Goal: Transaction & Acquisition: Purchase product/service

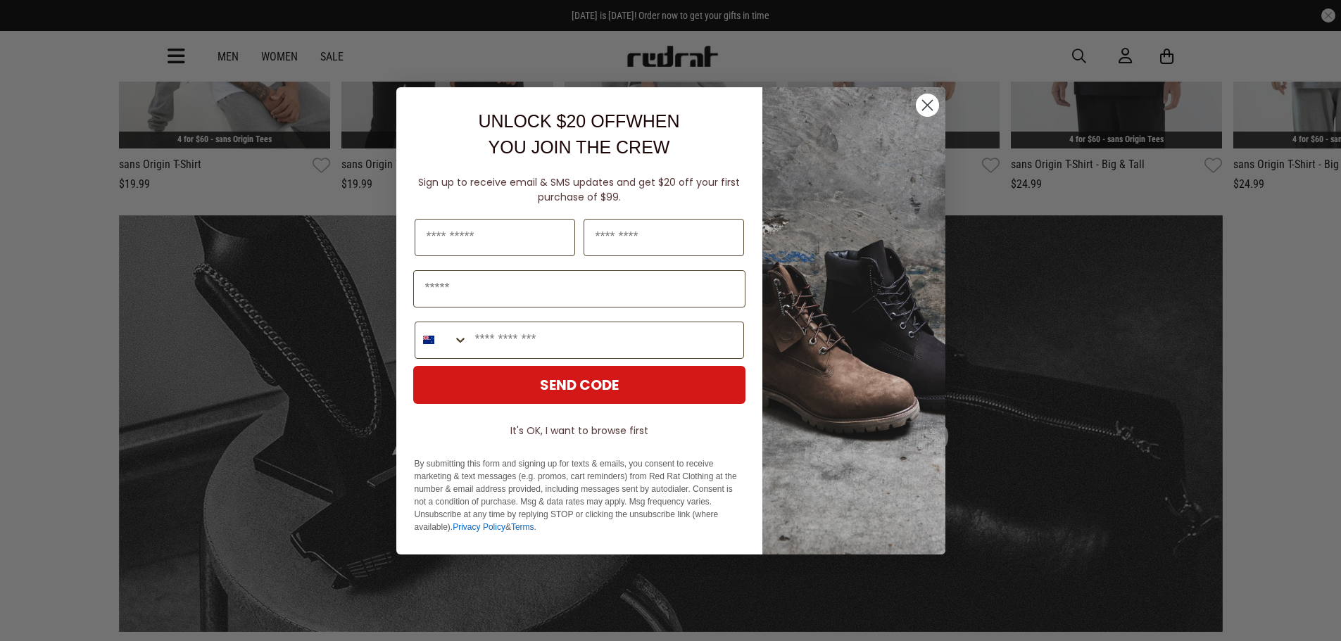
scroll to position [704, 0]
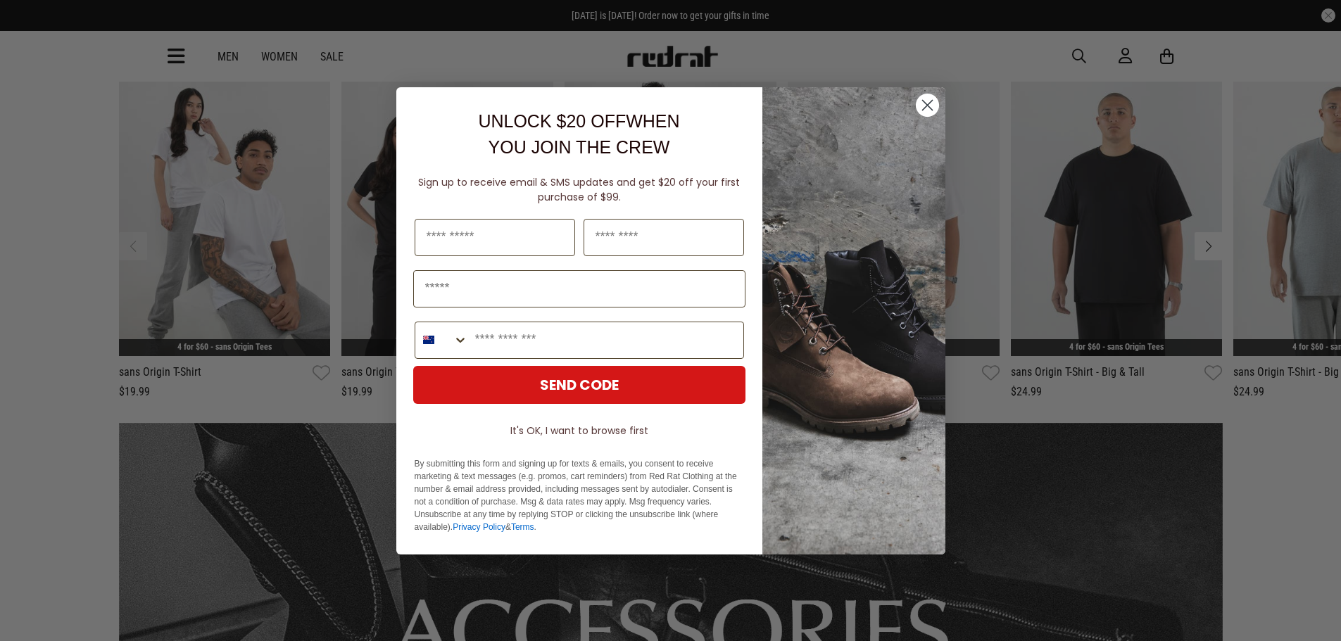
click at [923, 109] on icon "Close dialog" at bounding box center [927, 105] width 10 height 10
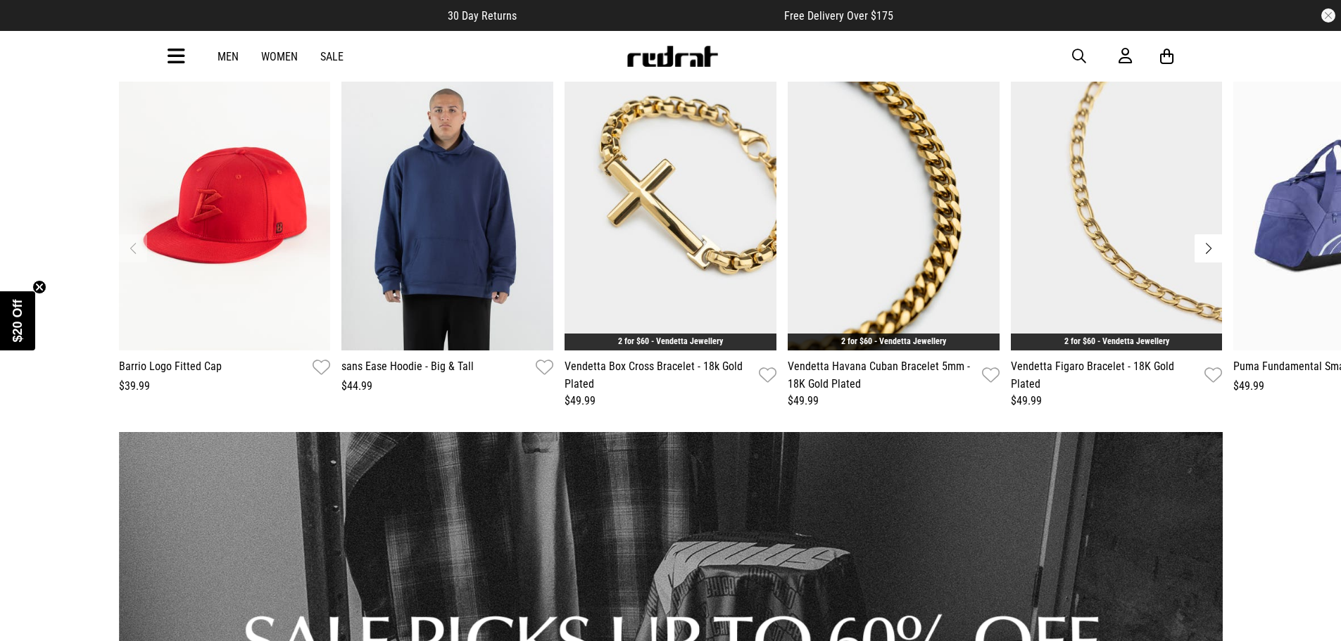
scroll to position [1619, 0]
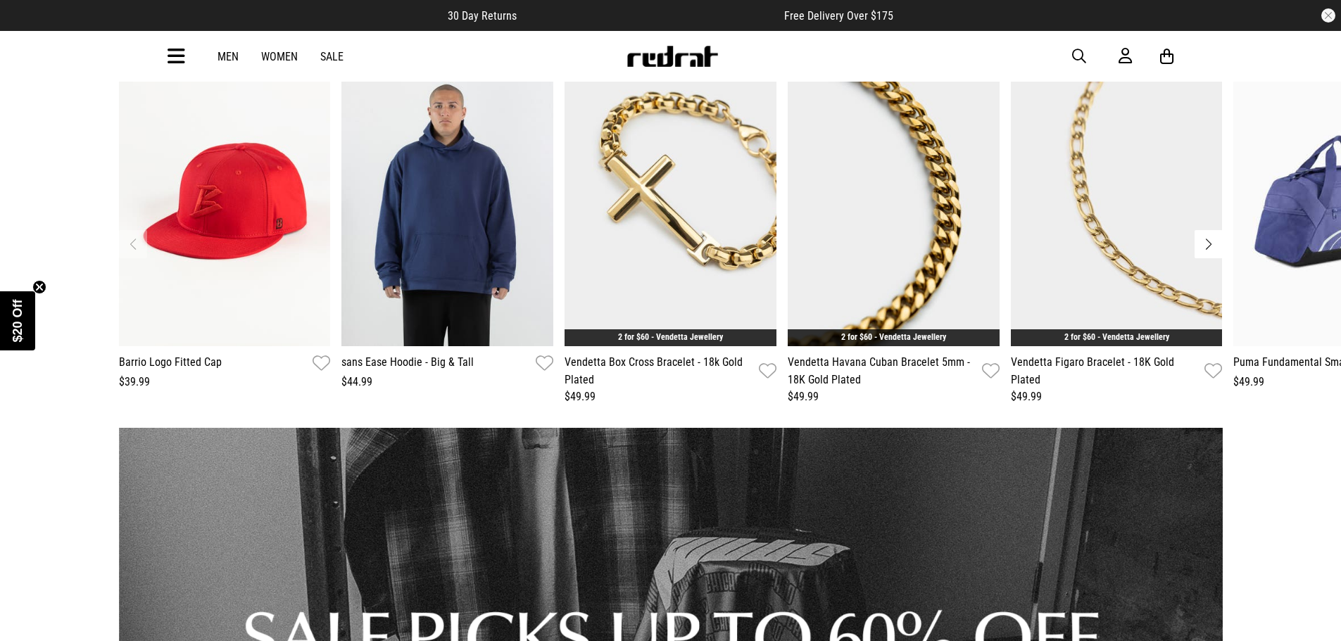
click at [1211, 243] on button "Next slide" at bounding box center [1208, 244] width 28 height 28
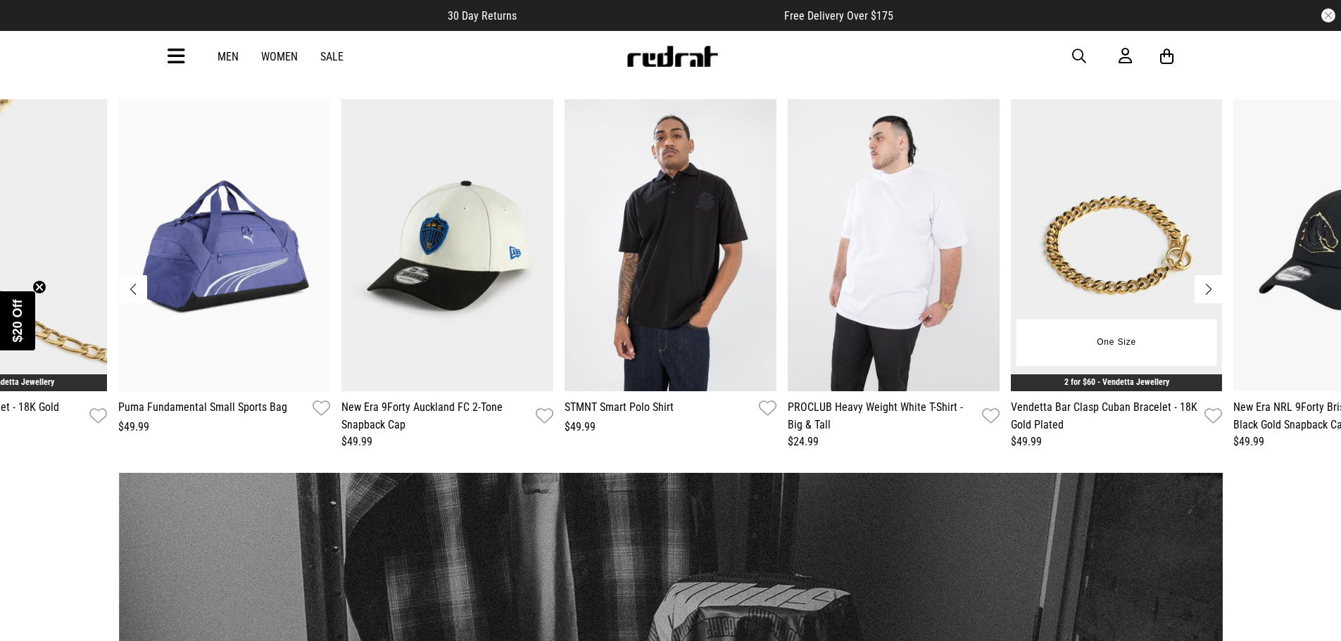
scroll to position [1548, 0]
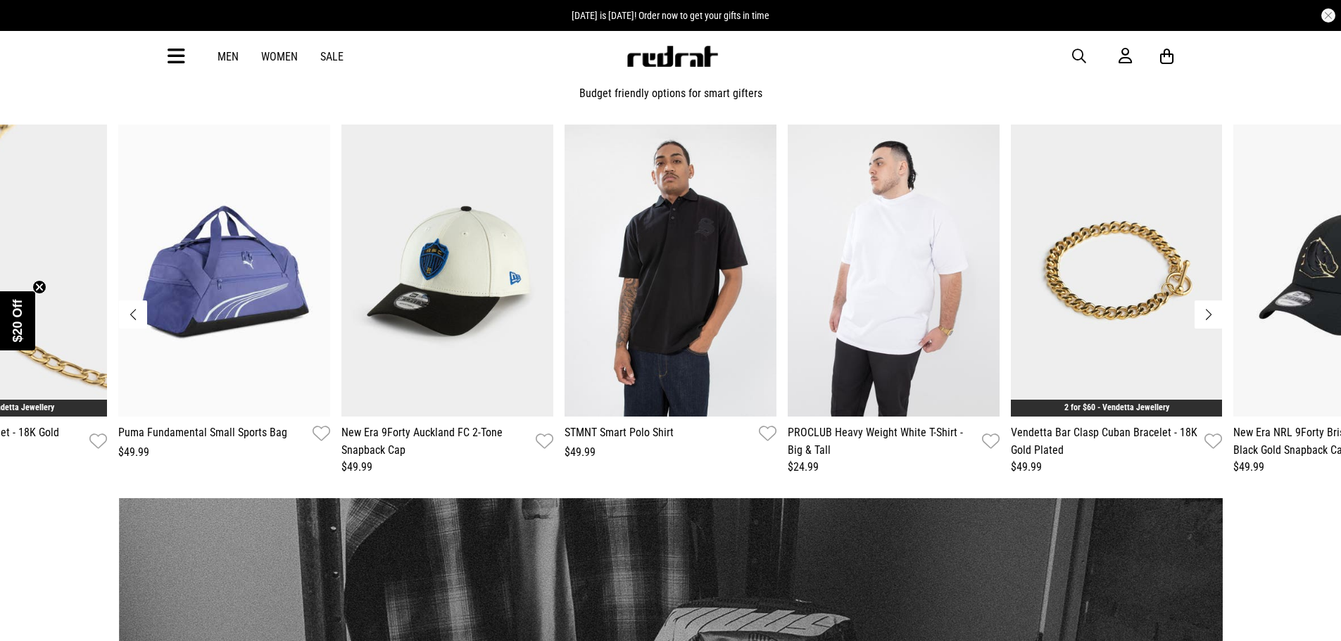
click at [1212, 317] on button "Next slide" at bounding box center [1208, 314] width 28 height 28
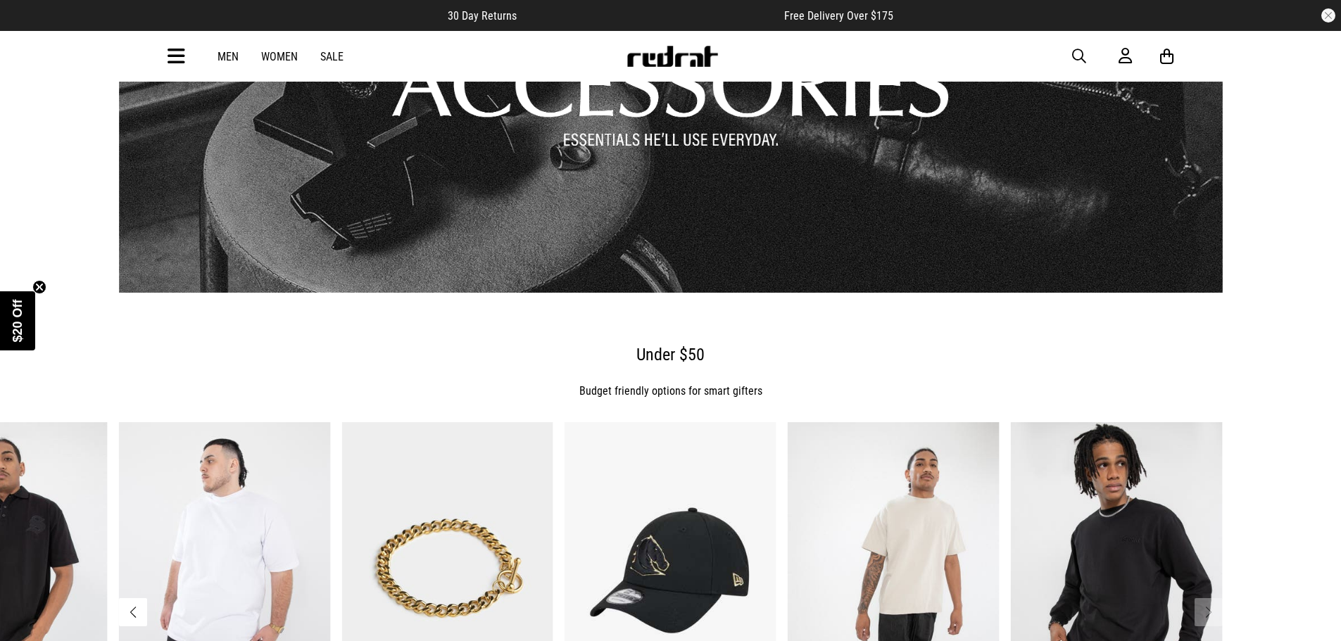
scroll to position [1250, 0]
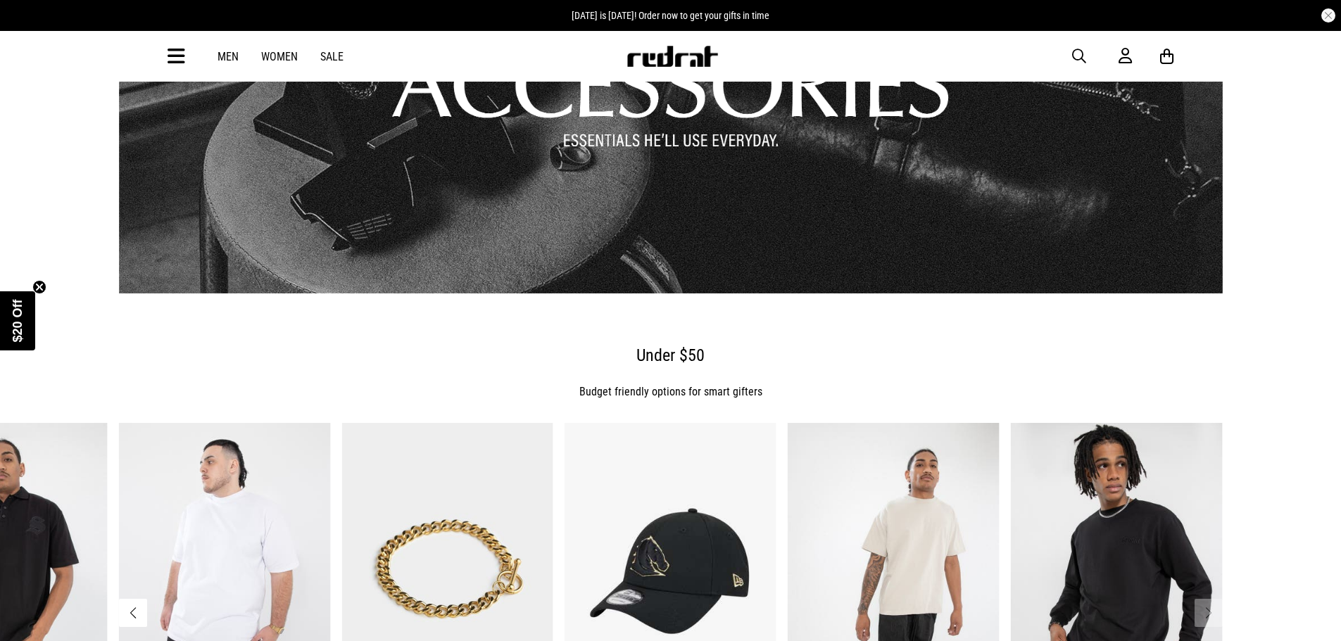
click at [227, 51] on link "Men" at bounding box center [227, 56] width 21 height 13
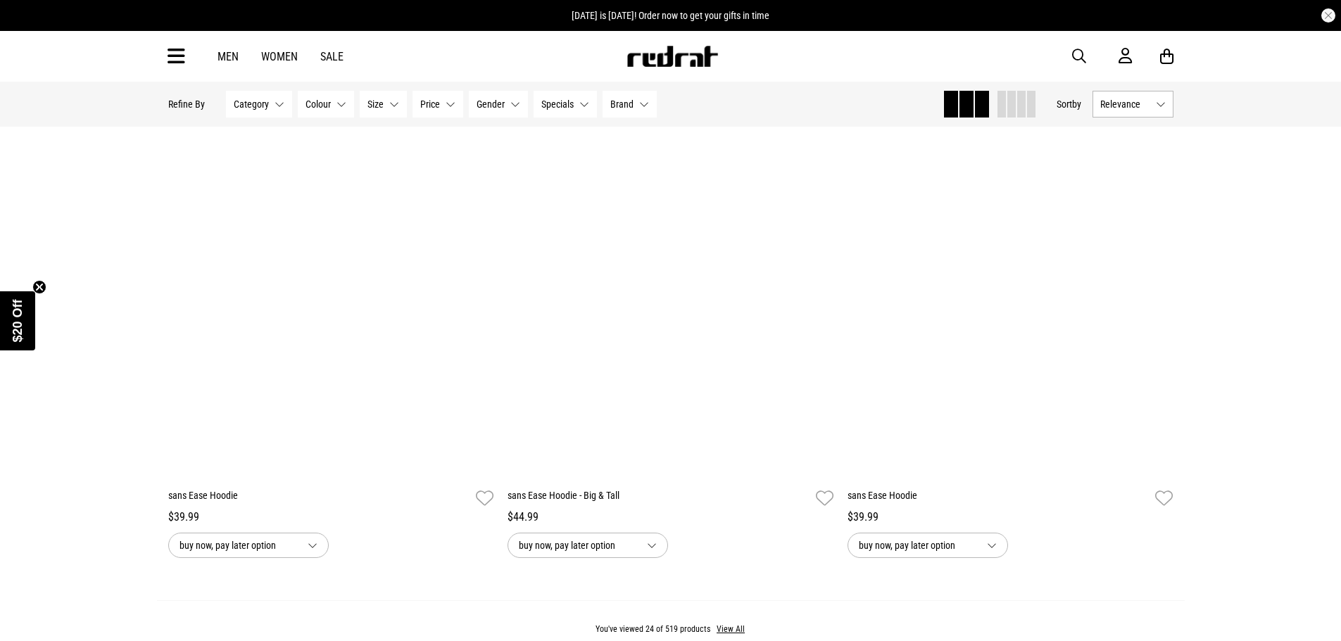
scroll to position [4433, 0]
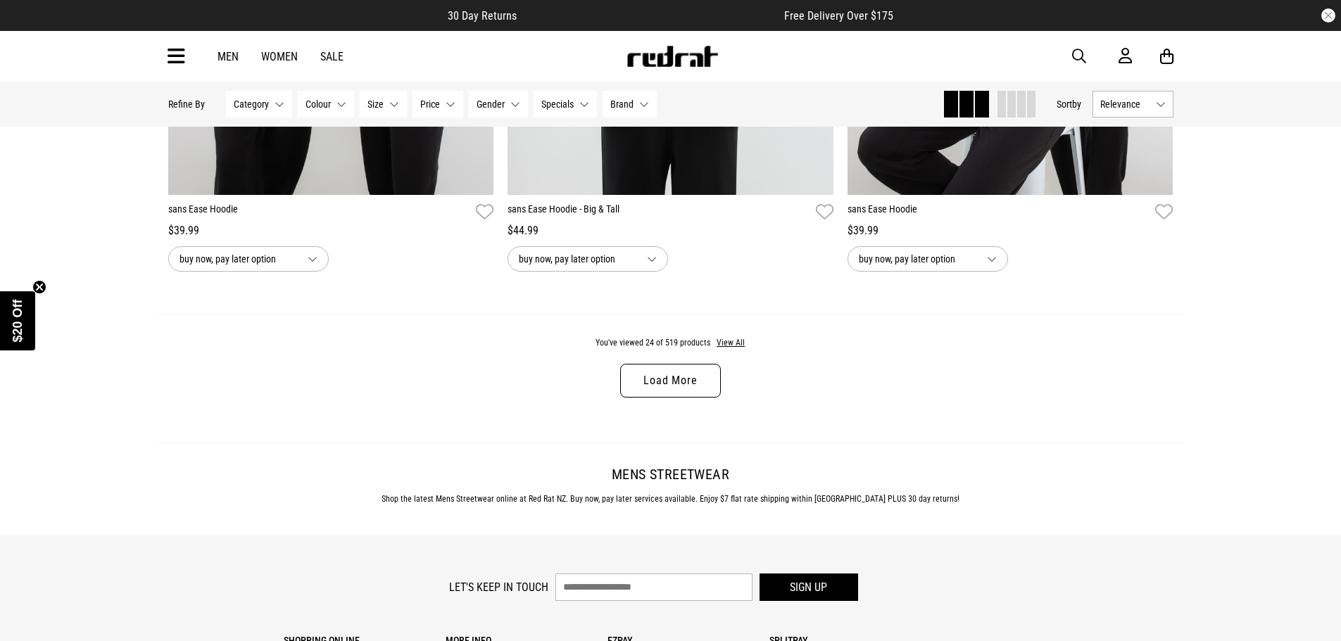
click at [669, 388] on link "Load More" at bounding box center [670, 381] width 100 height 34
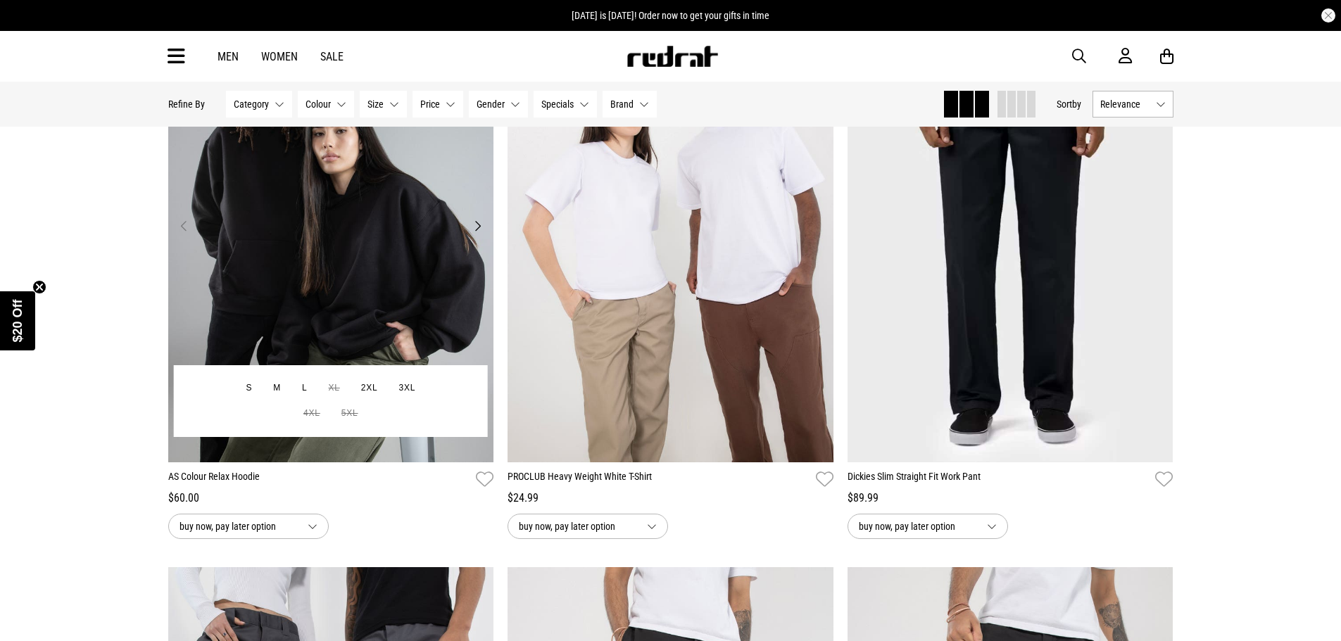
scroll to position [8093, 0]
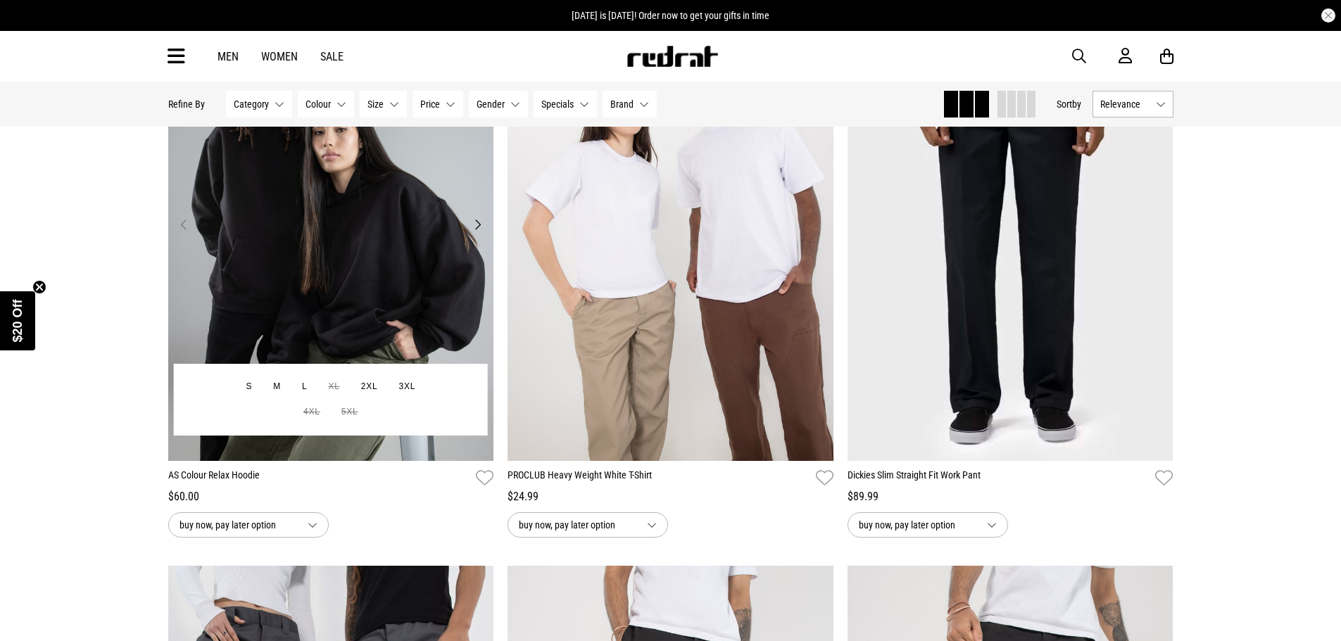
click at [474, 233] on button "Next" at bounding box center [478, 224] width 18 height 17
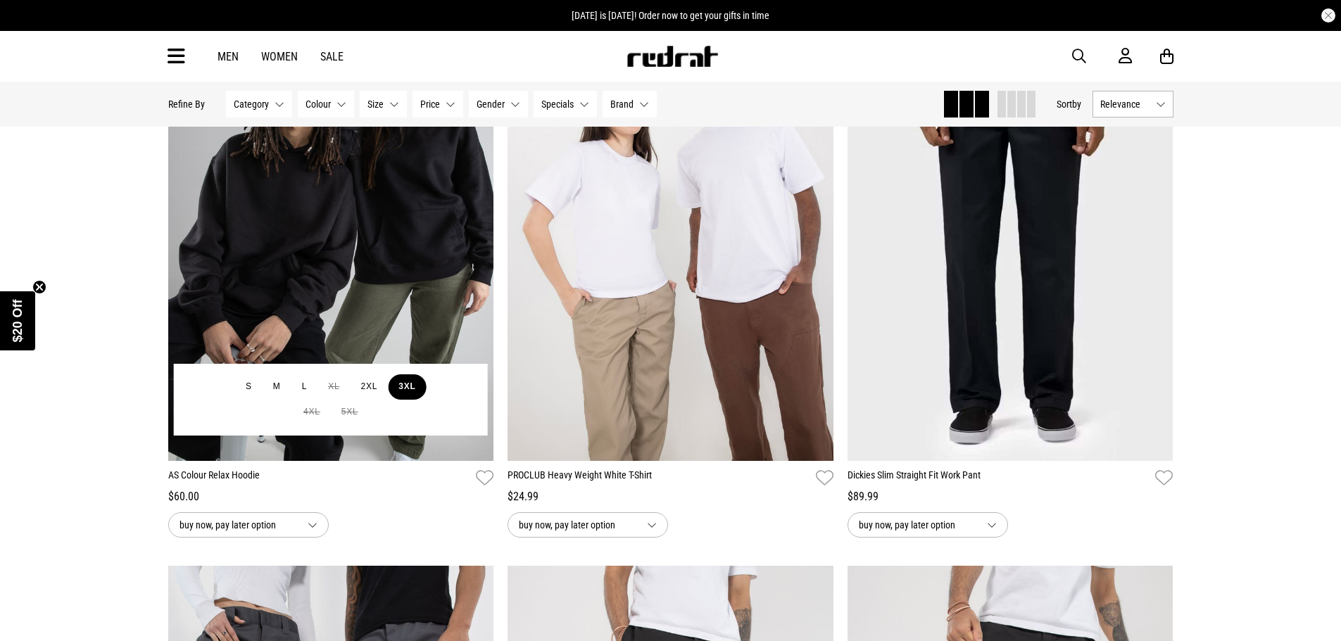
click at [412, 400] on button "3XL" at bounding box center [407, 386] width 38 height 25
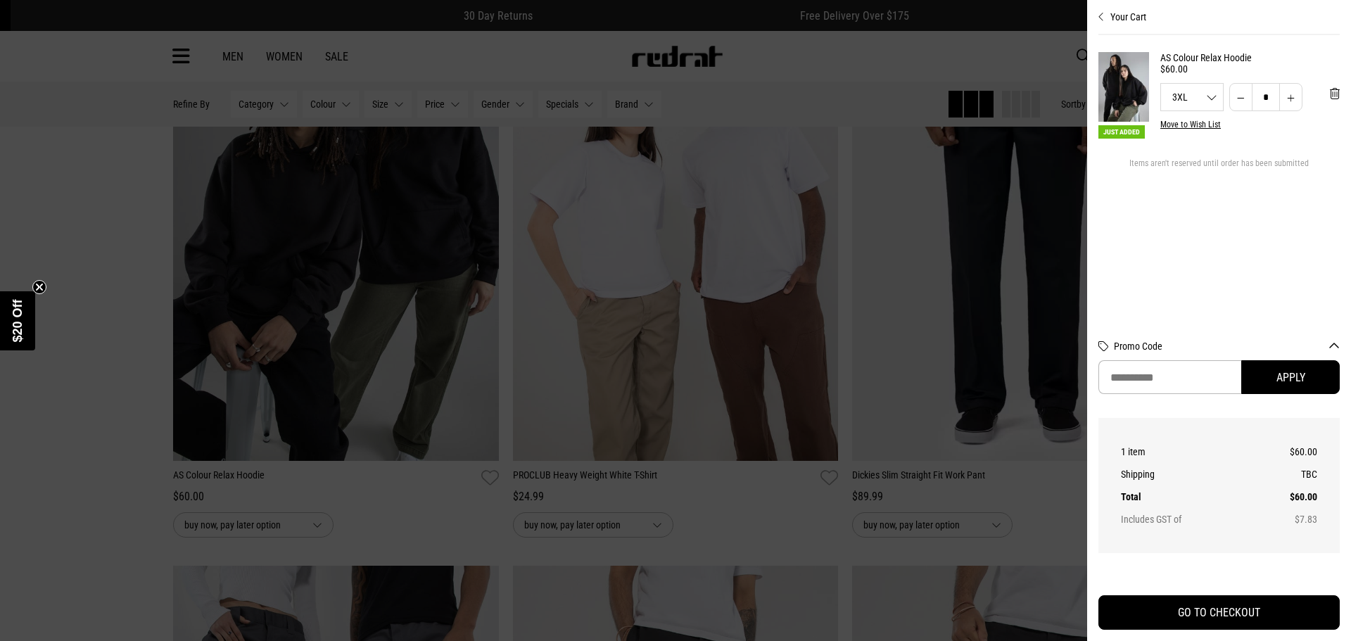
click at [326, 388] on div at bounding box center [675, 320] width 1351 height 641
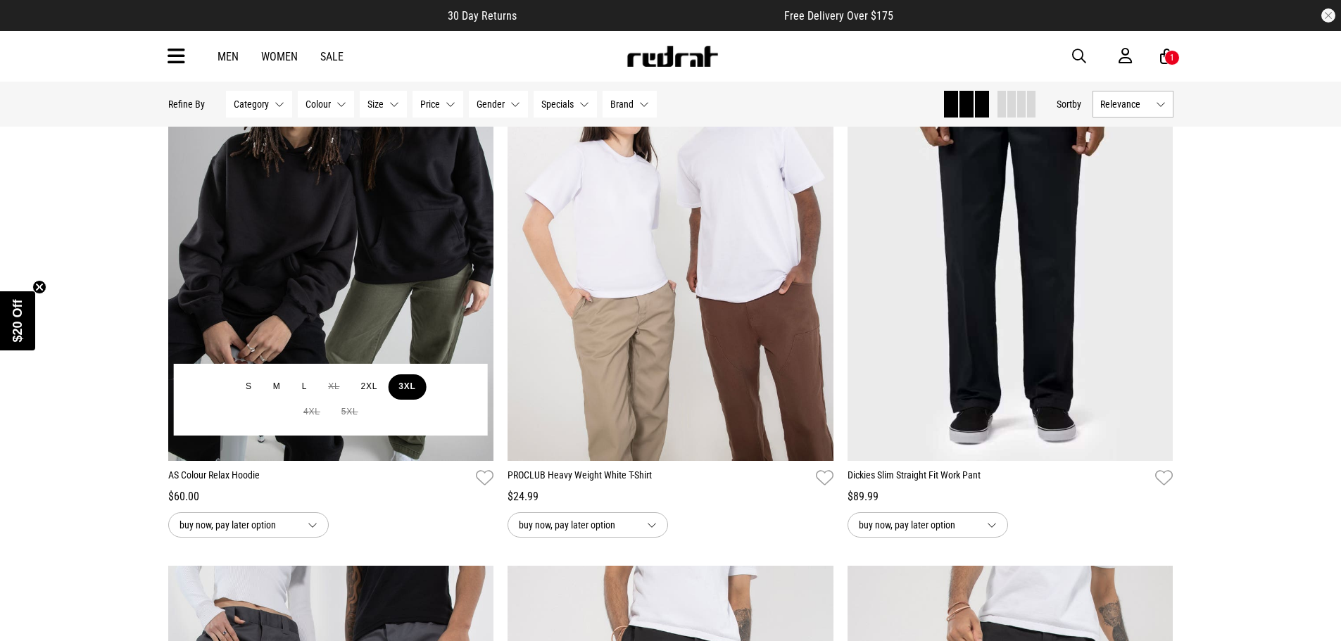
click at [401, 392] on button "3XL" at bounding box center [407, 386] width 38 height 25
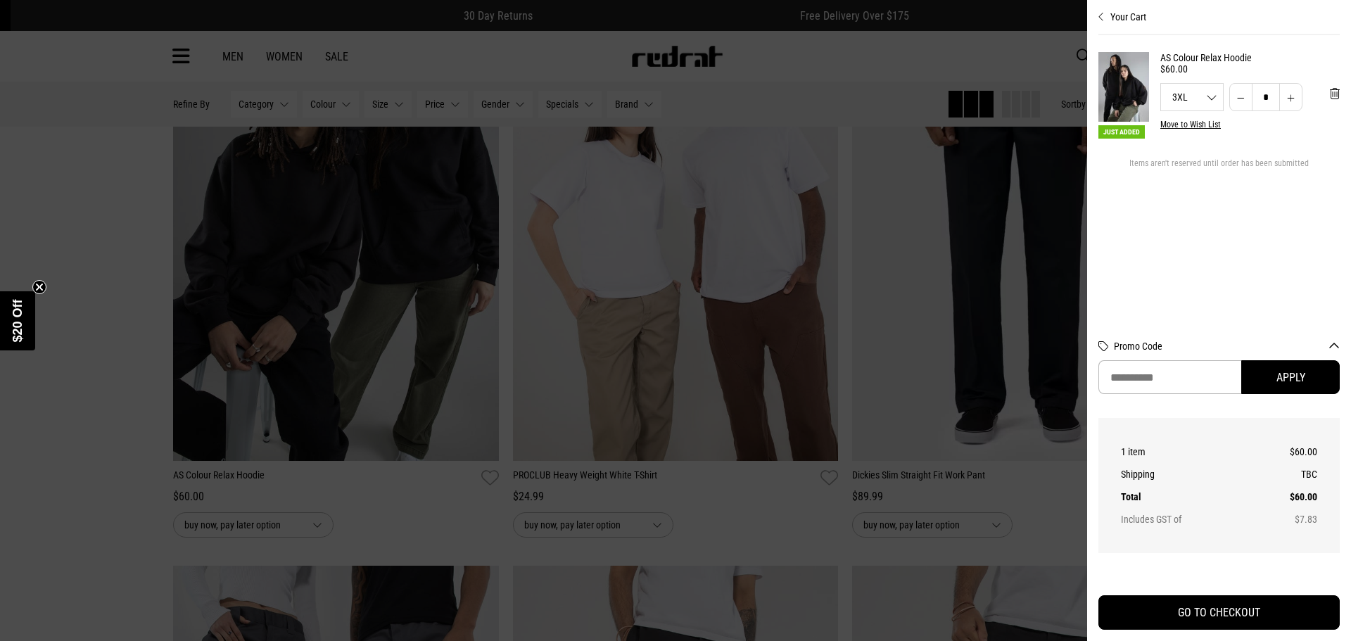
click at [136, 297] on div at bounding box center [675, 320] width 1351 height 641
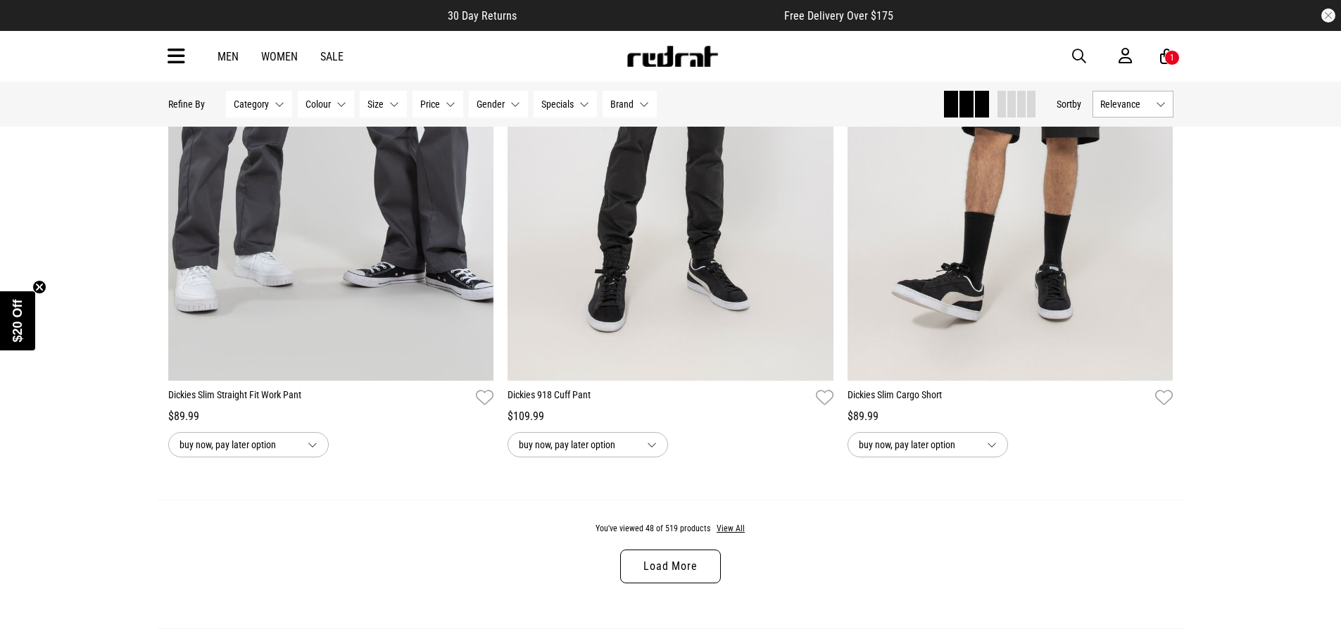
scroll to position [8867, 0]
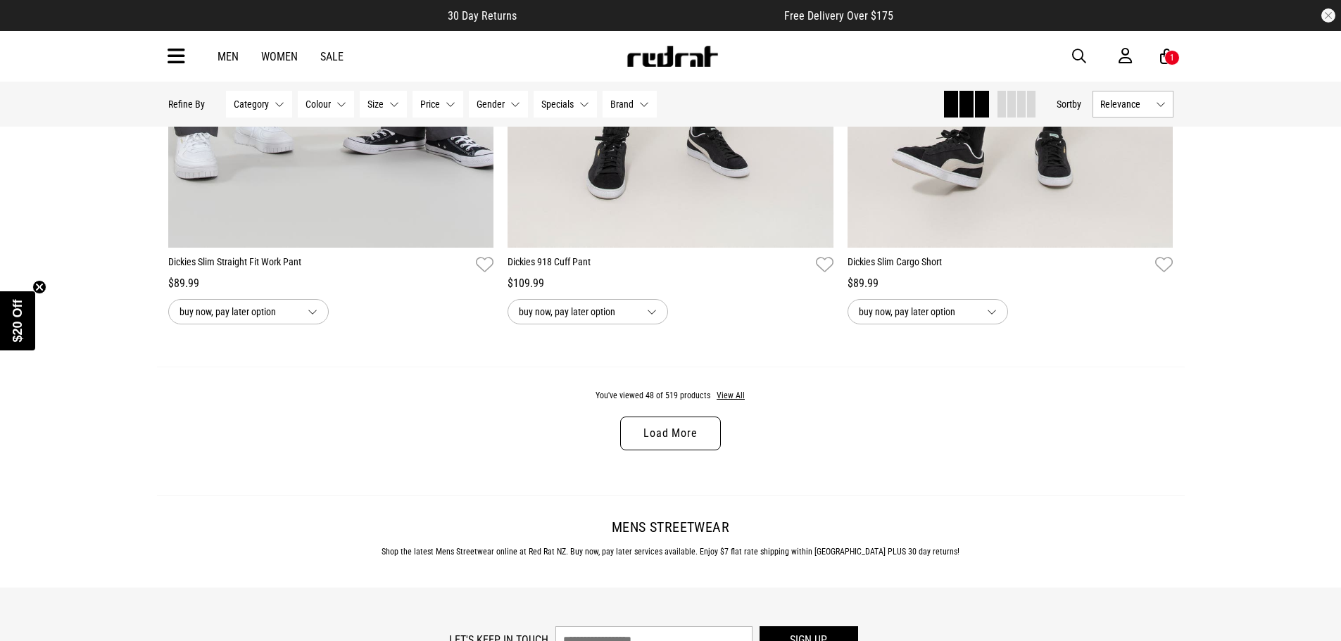
click at [678, 443] on link "Load More" at bounding box center [670, 434] width 100 height 34
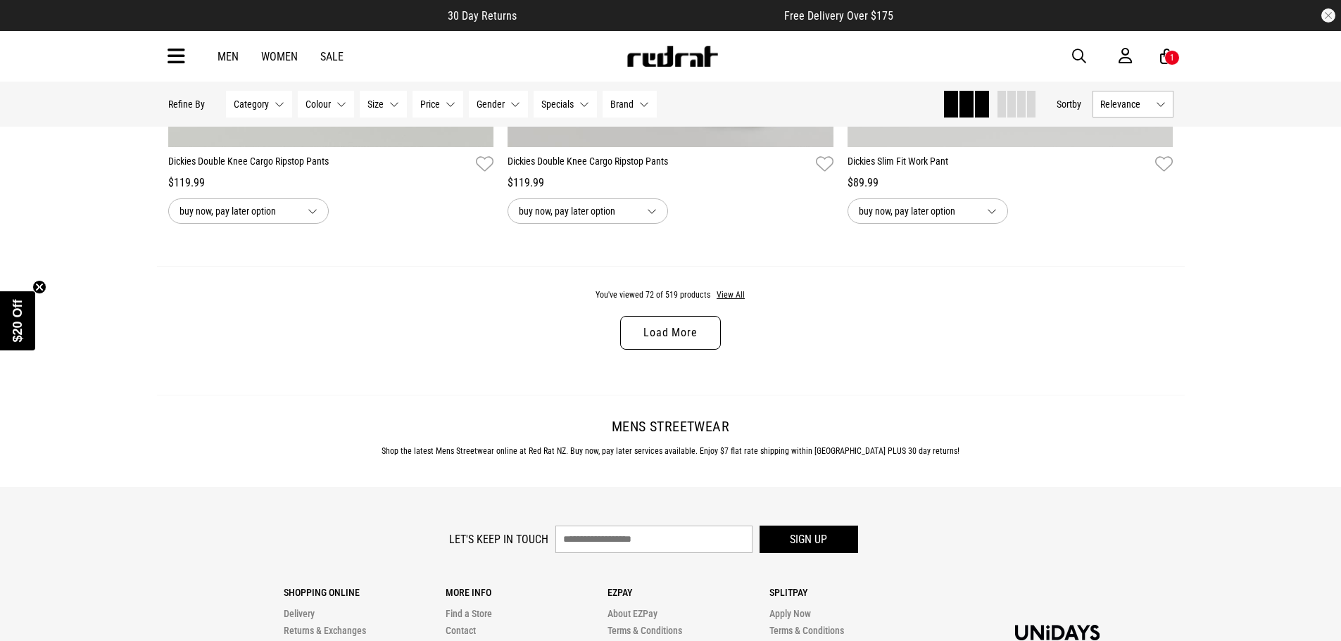
scroll to position [13581, 0]
